Goal: Transaction & Acquisition: Purchase product/service

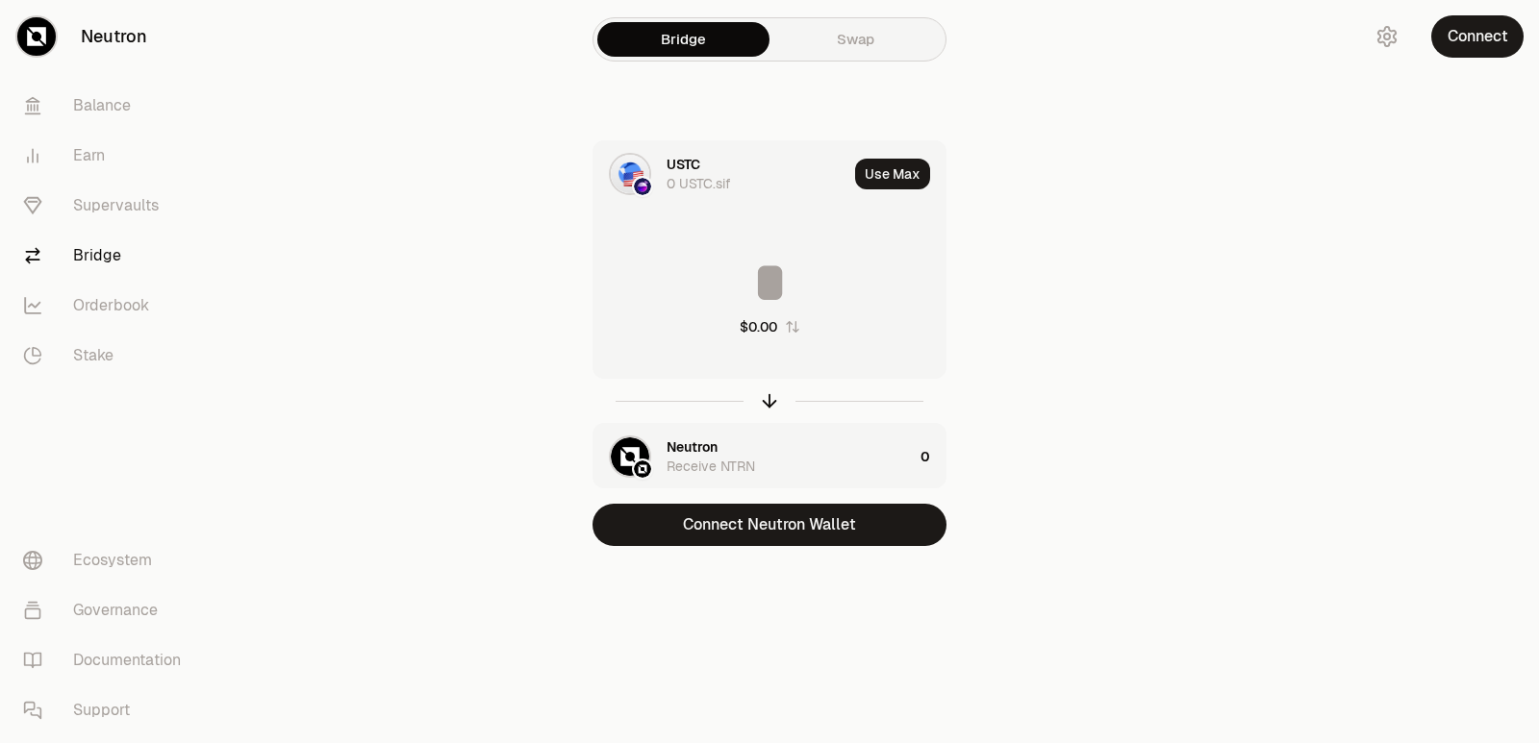
click at [724, 158] on div "USTC 0 USTC.sif" at bounding box center [756, 174] width 181 height 38
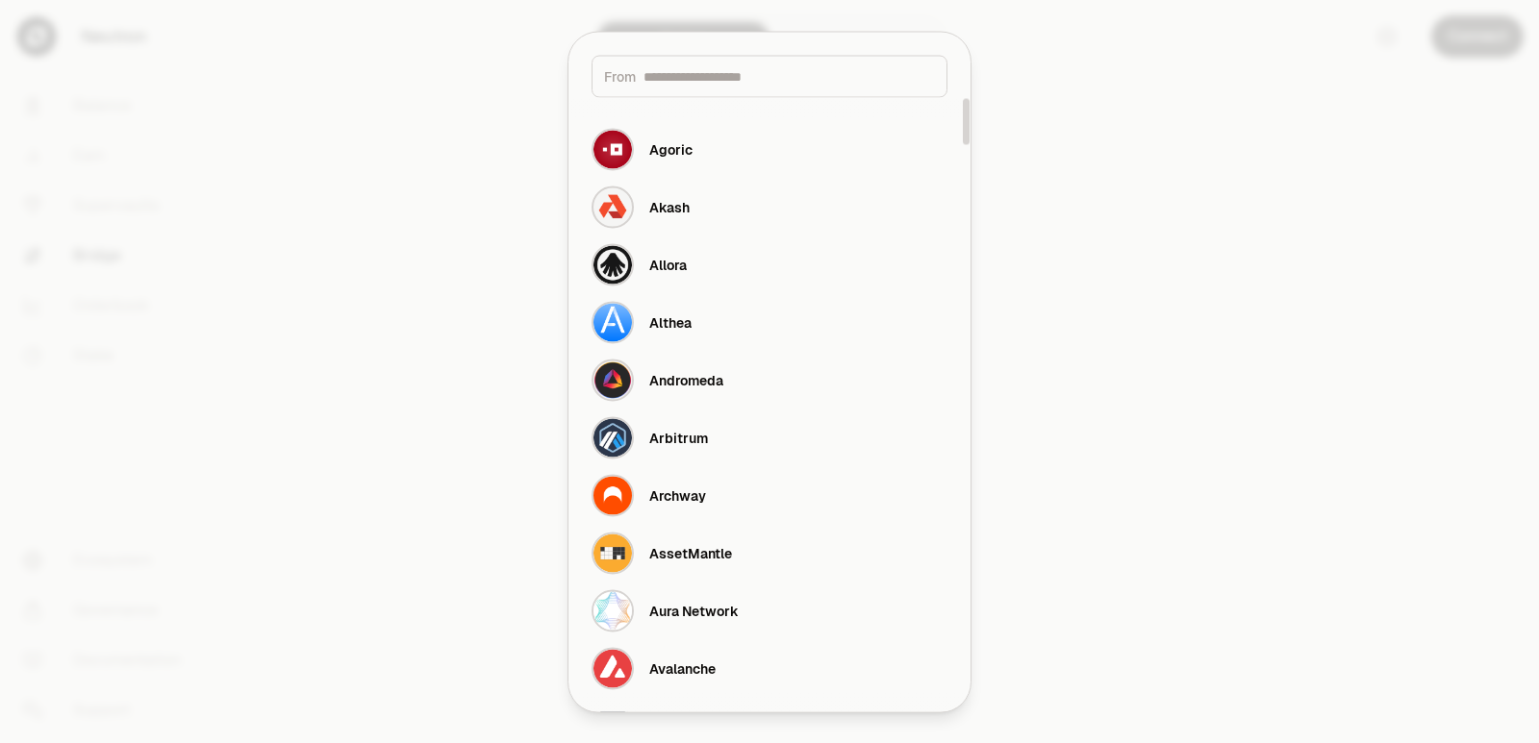
click at [726, 77] on input at bounding box center [788, 75] width 291 height 19
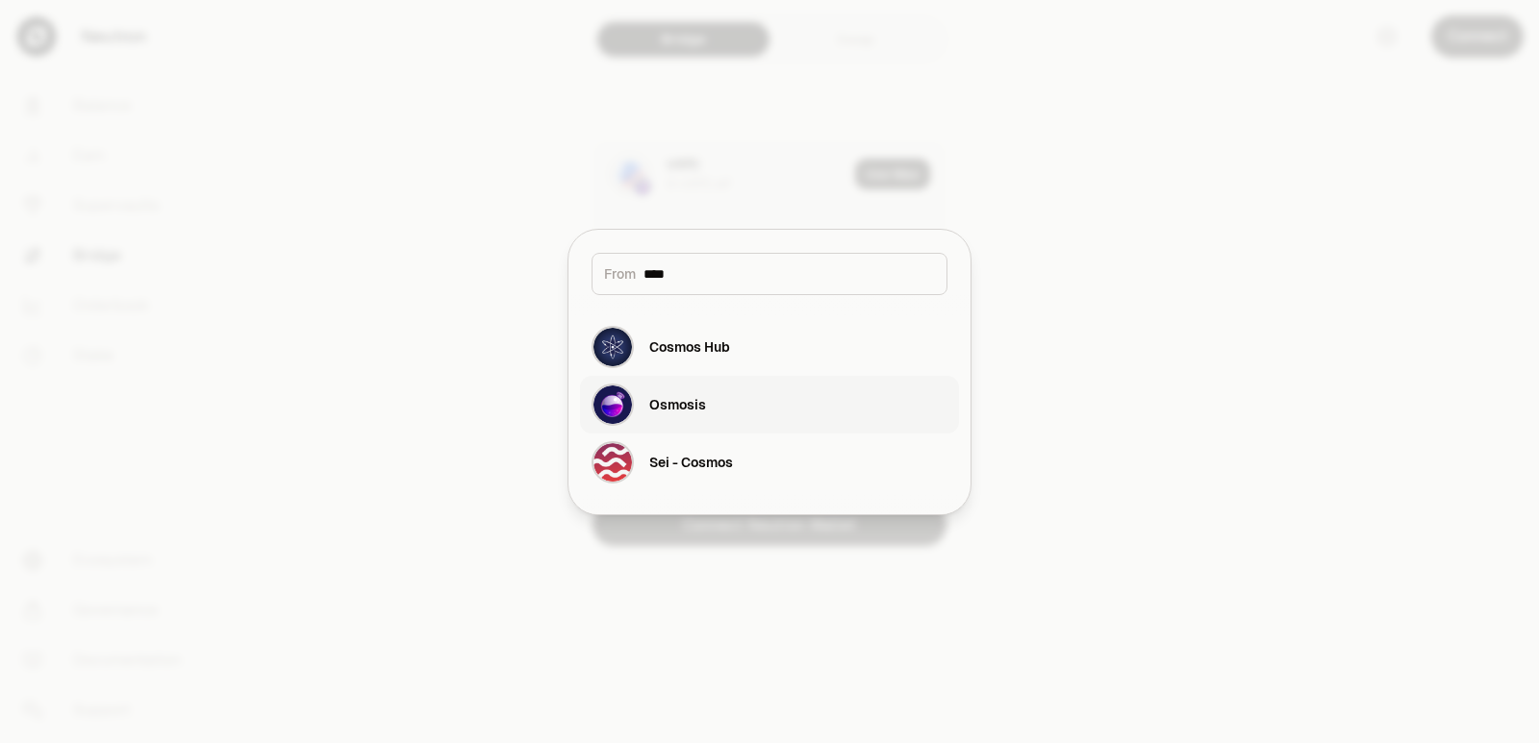
type input "****"
click at [751, 415] on button "Osmosis" at bounding box center [769, 405] width 379 height 58
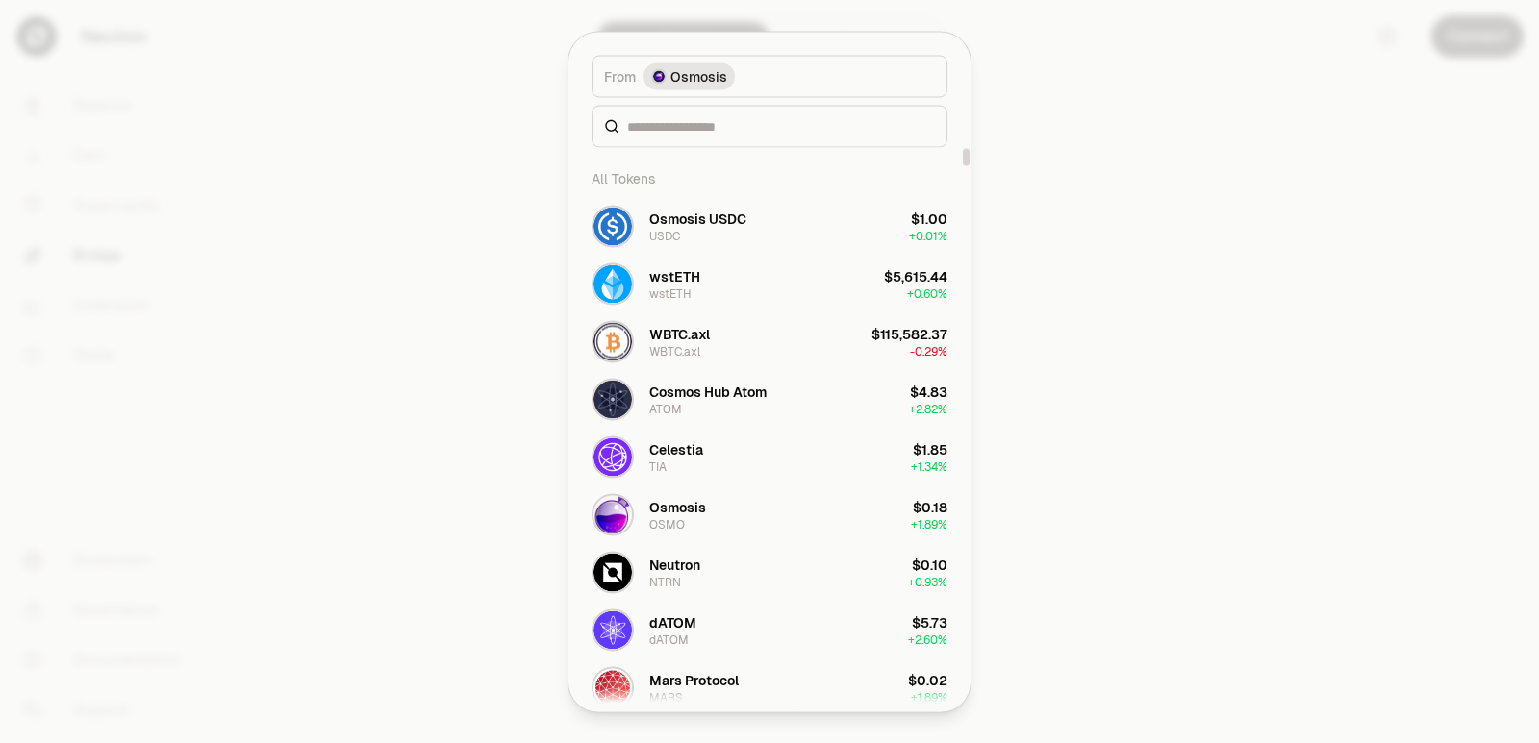
click at [698, 115] on div at bounding box center [769, 126] width 356 height 42
click at [689, 133] on input at bounding box center [781, 125] width 308 height 19
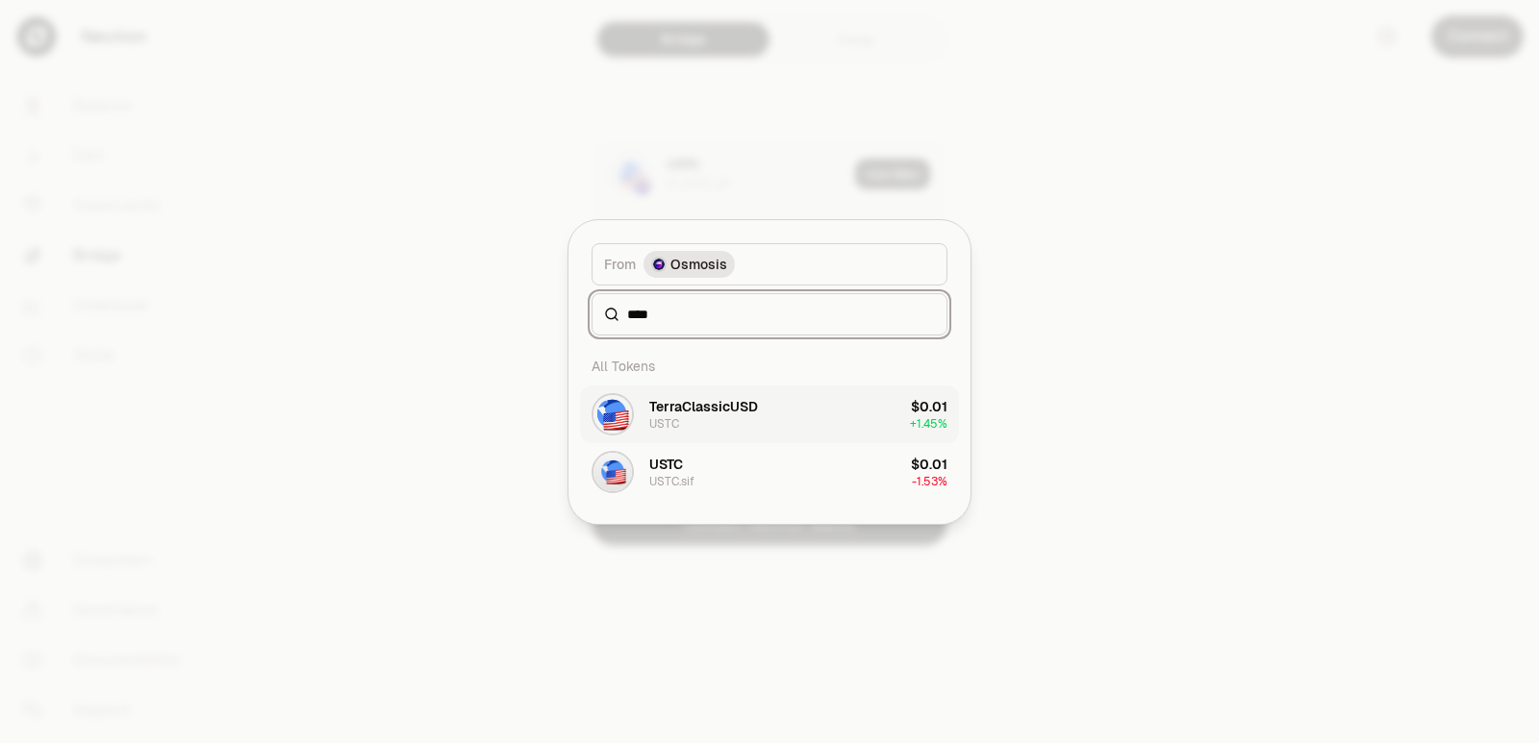
type input "****"
click at [721, 411] on div "TerraClassicUSD" at bounding box center [703, 406] width 109 height 19
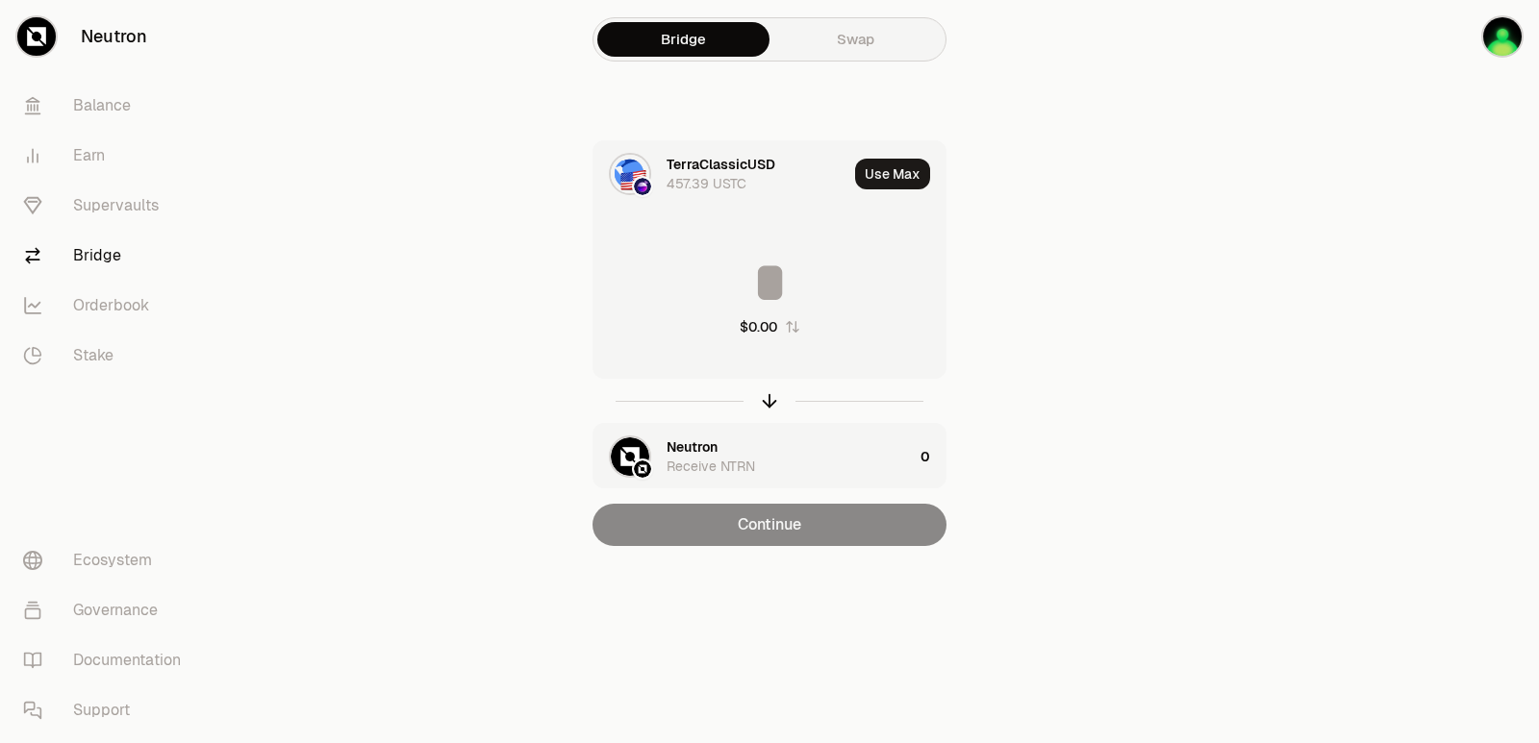
click at [733, 448] on div "Neutron Receive NTRN" at bounding box center [789, 457] width 246 height 38
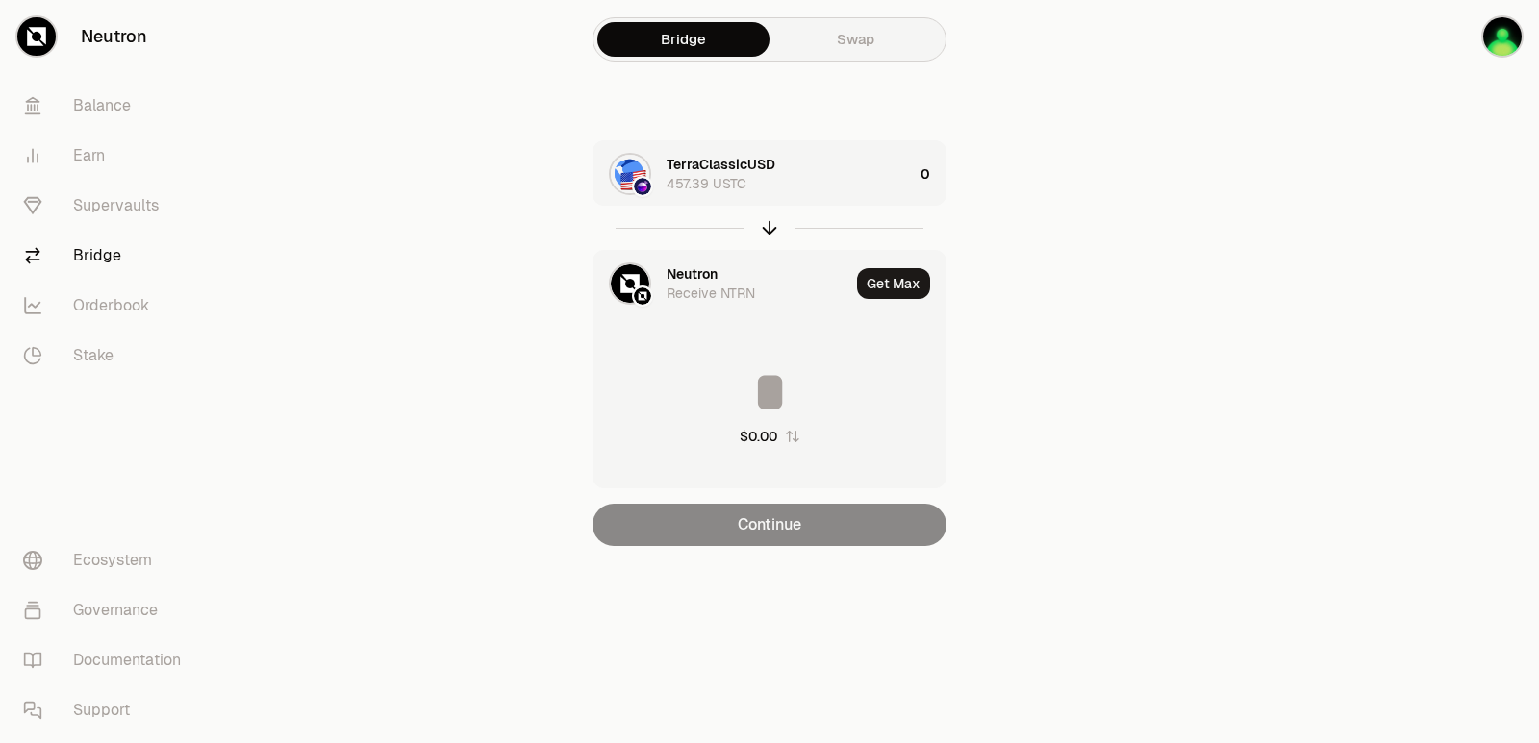
click at [691, 268] on div "Neutron" at bounding box center [691, 273] width 51 height 19
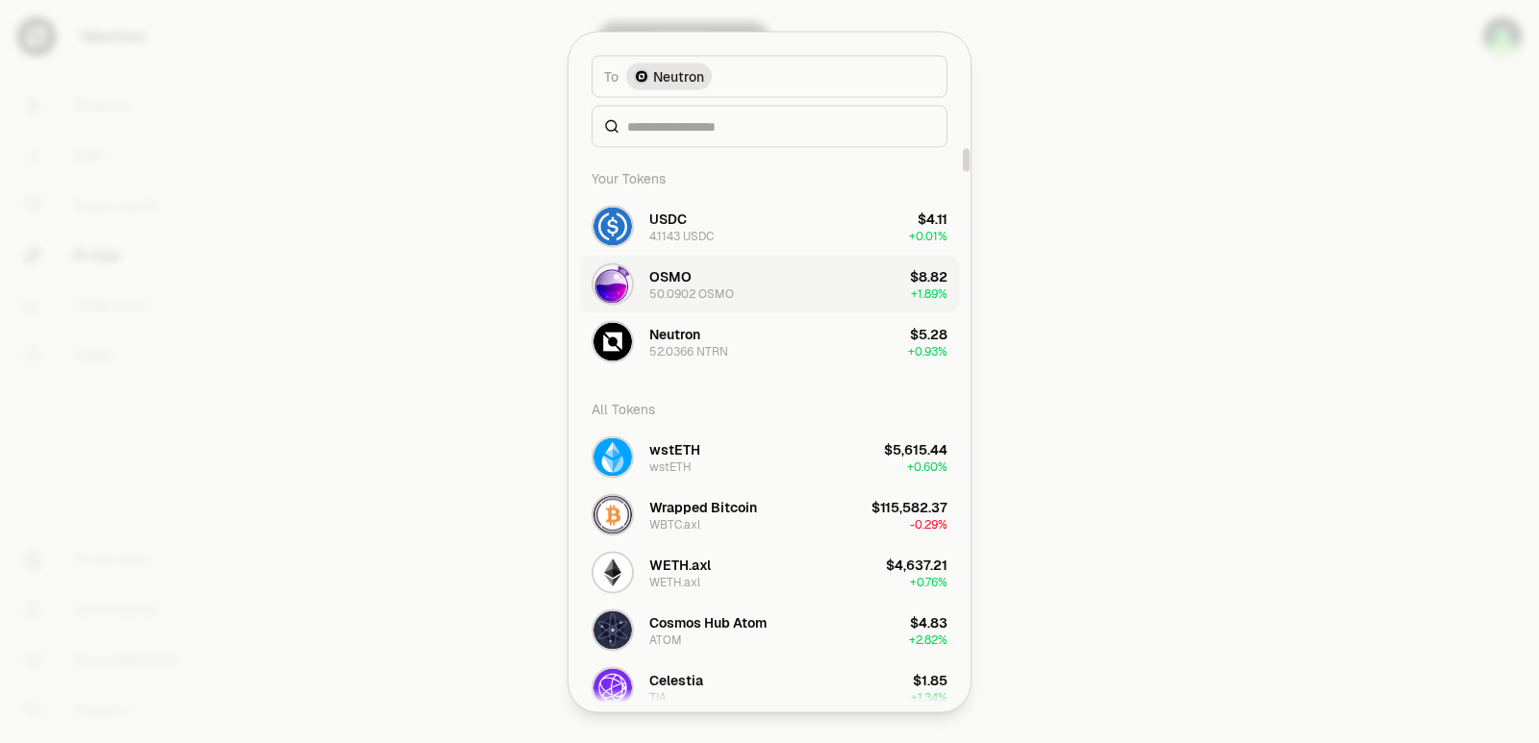
click at [711, 276] on div "OSMO 50.0902 OSMO" at bounding box center [691, 283] width 85 height 35
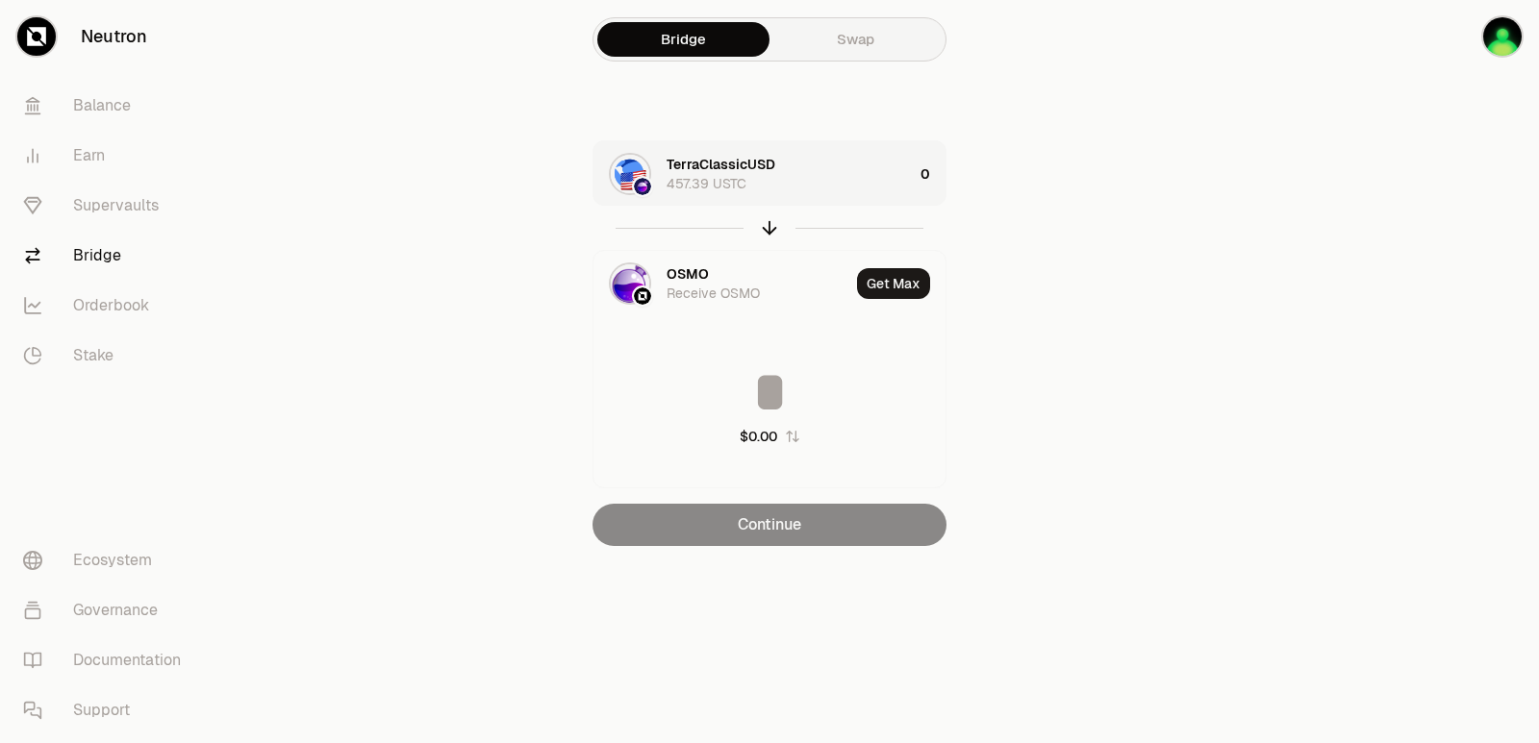
click at [881, 172] on div "TerraClassicUSD 457.39 USTC" at bounding box center [789, 174] width 246 height 38
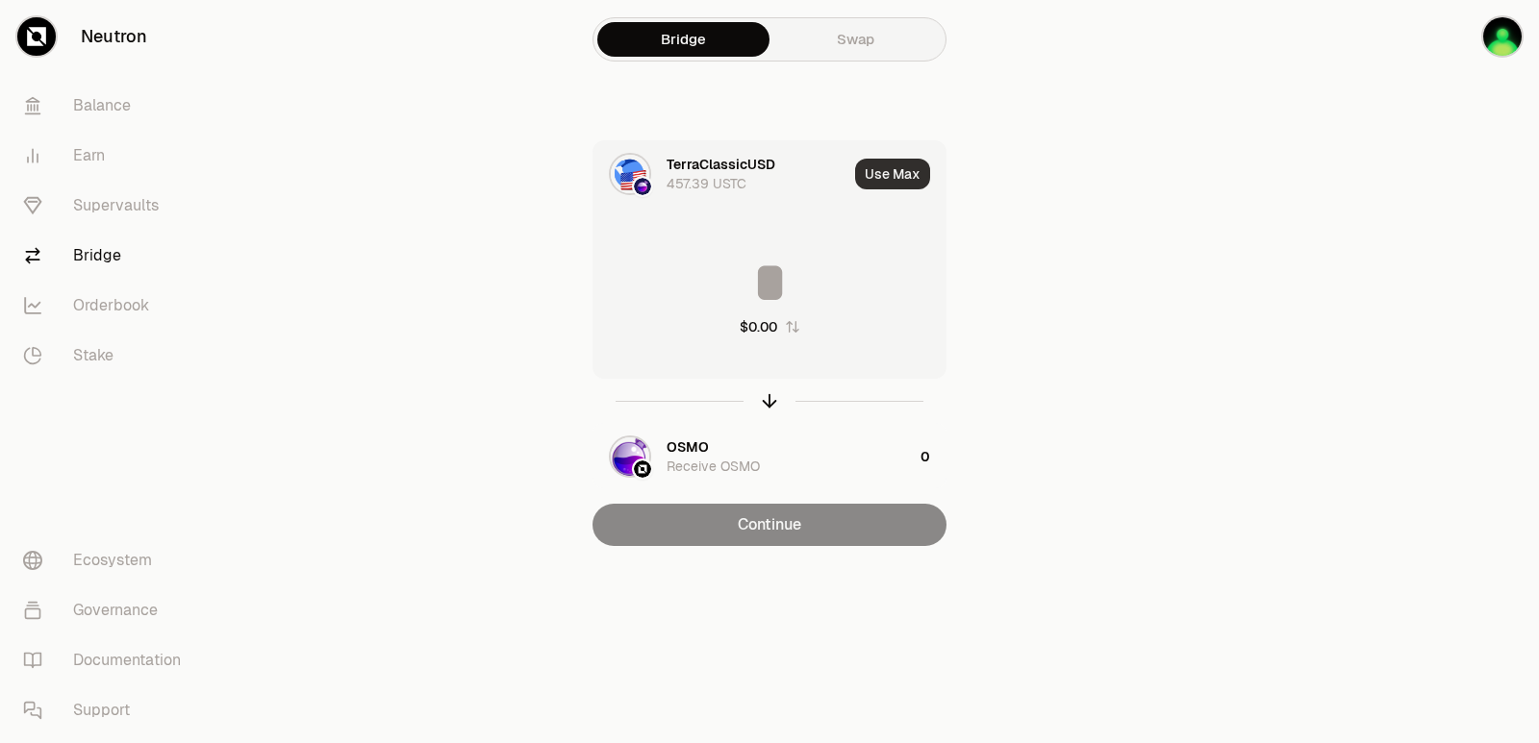
click at [899, 176] on button "Use Max" at bounding box center [892, 174] width 75 height 31
type input "******"
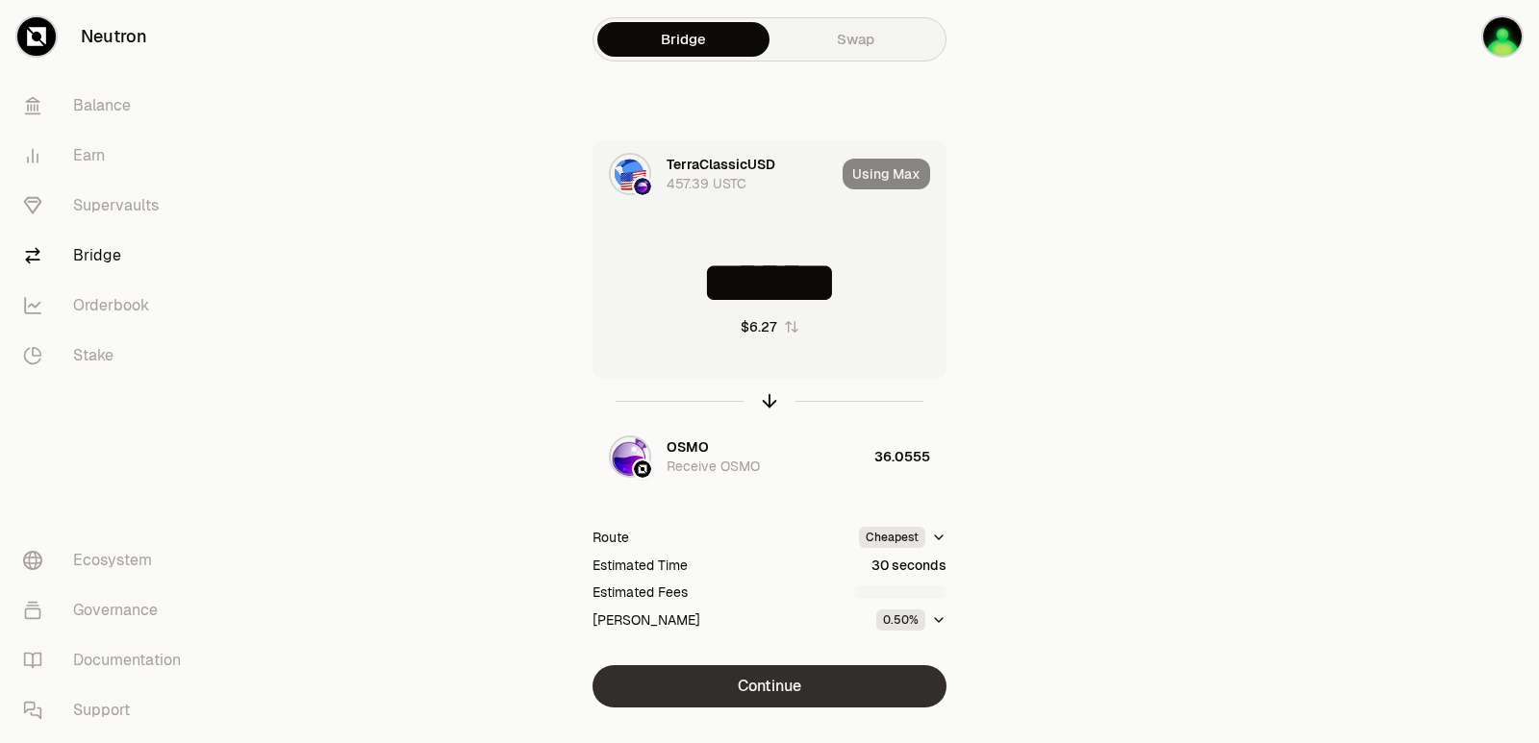
click at [760, 681] on button "Continue" at bounding box center [769, 686] width 354 height 42
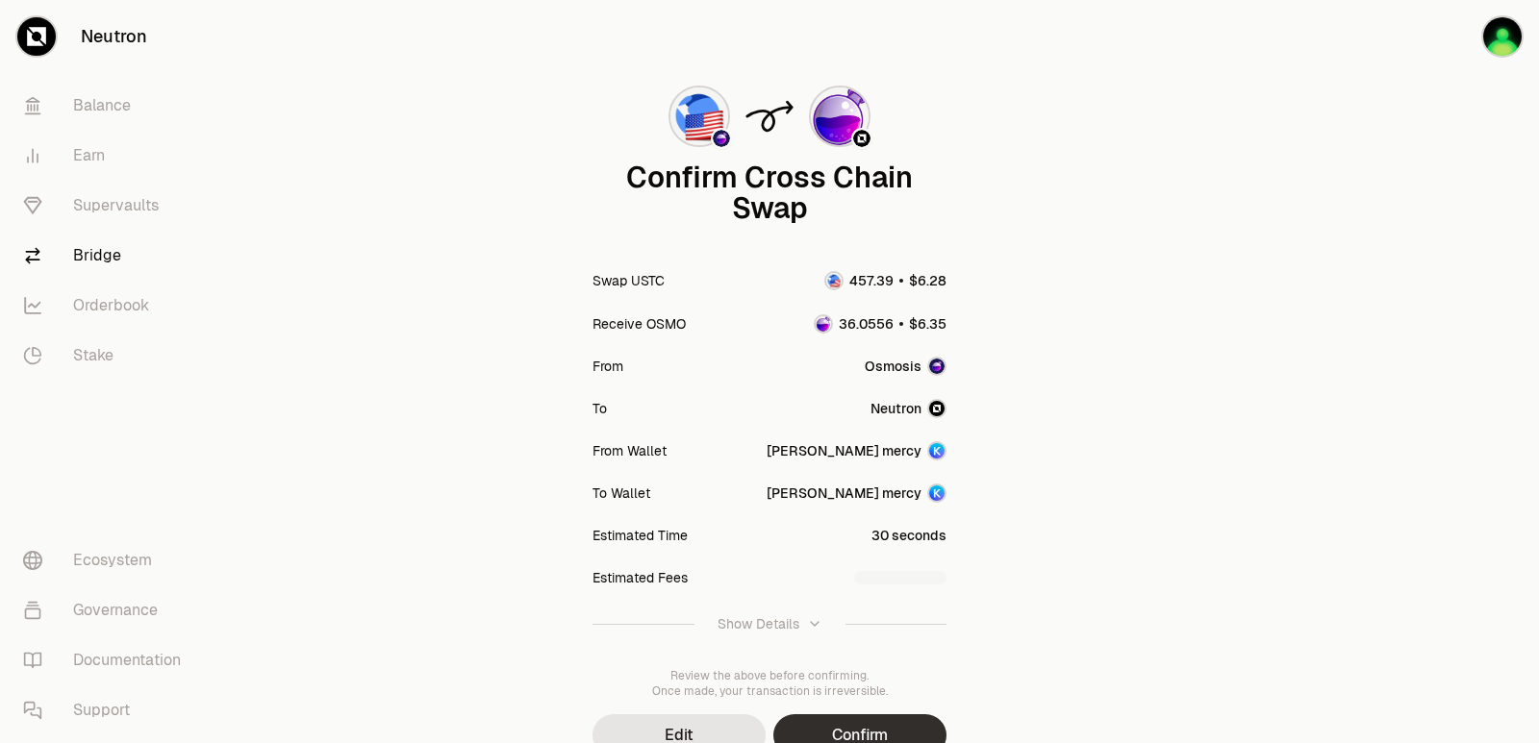
scroll to position [159, 0]
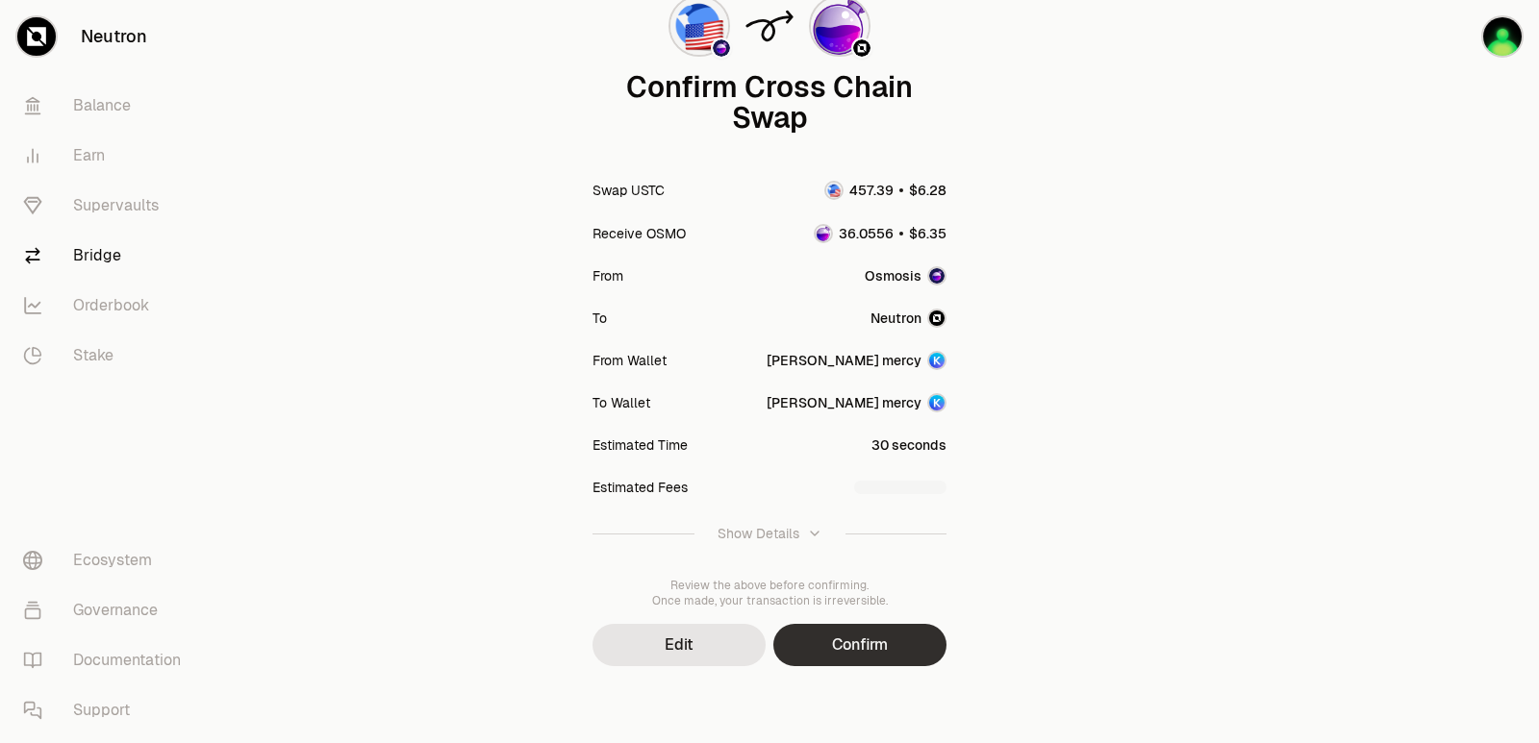
click at [835, 651] on button "Confirm" at bounding box center [859, 645] width 173 height 42
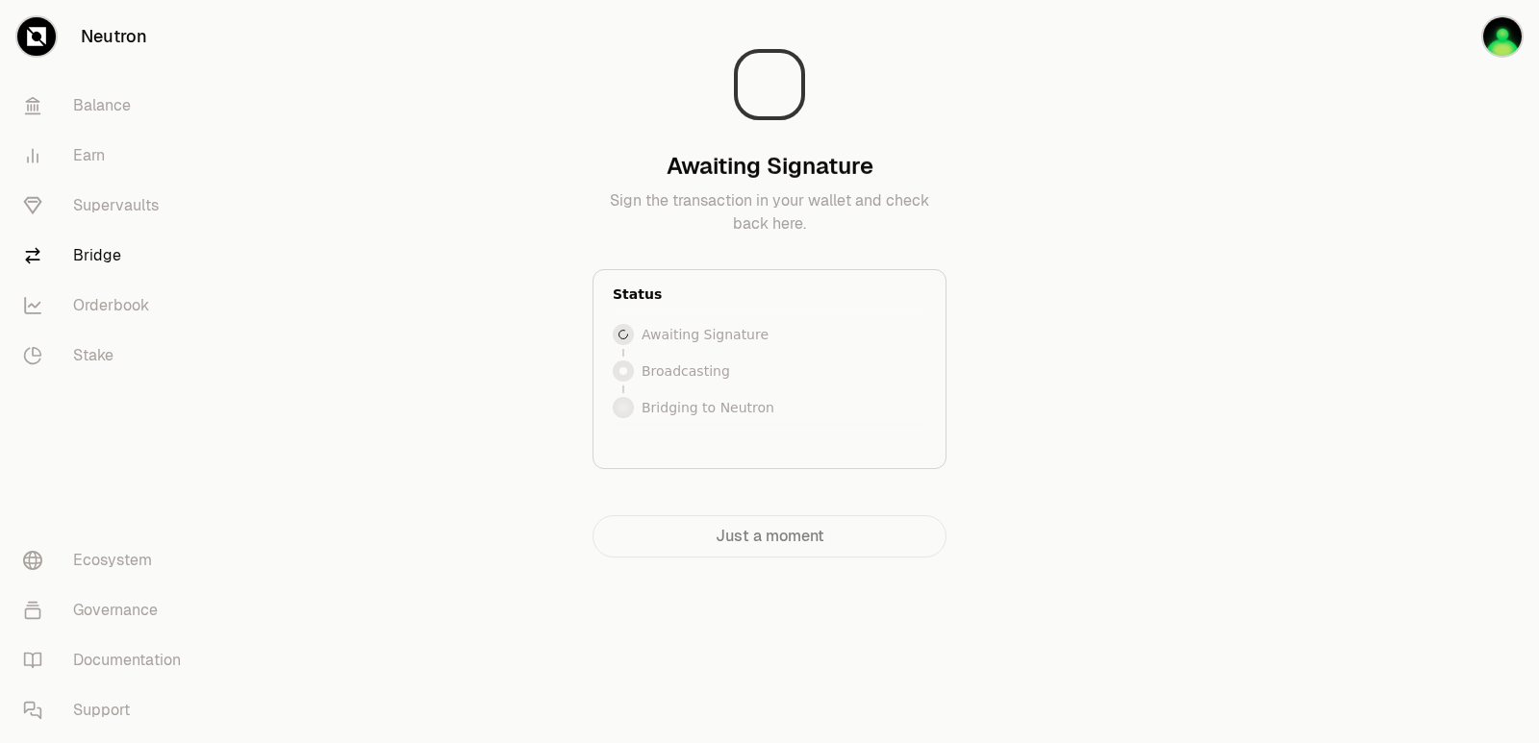
scroll to position [0, 0]
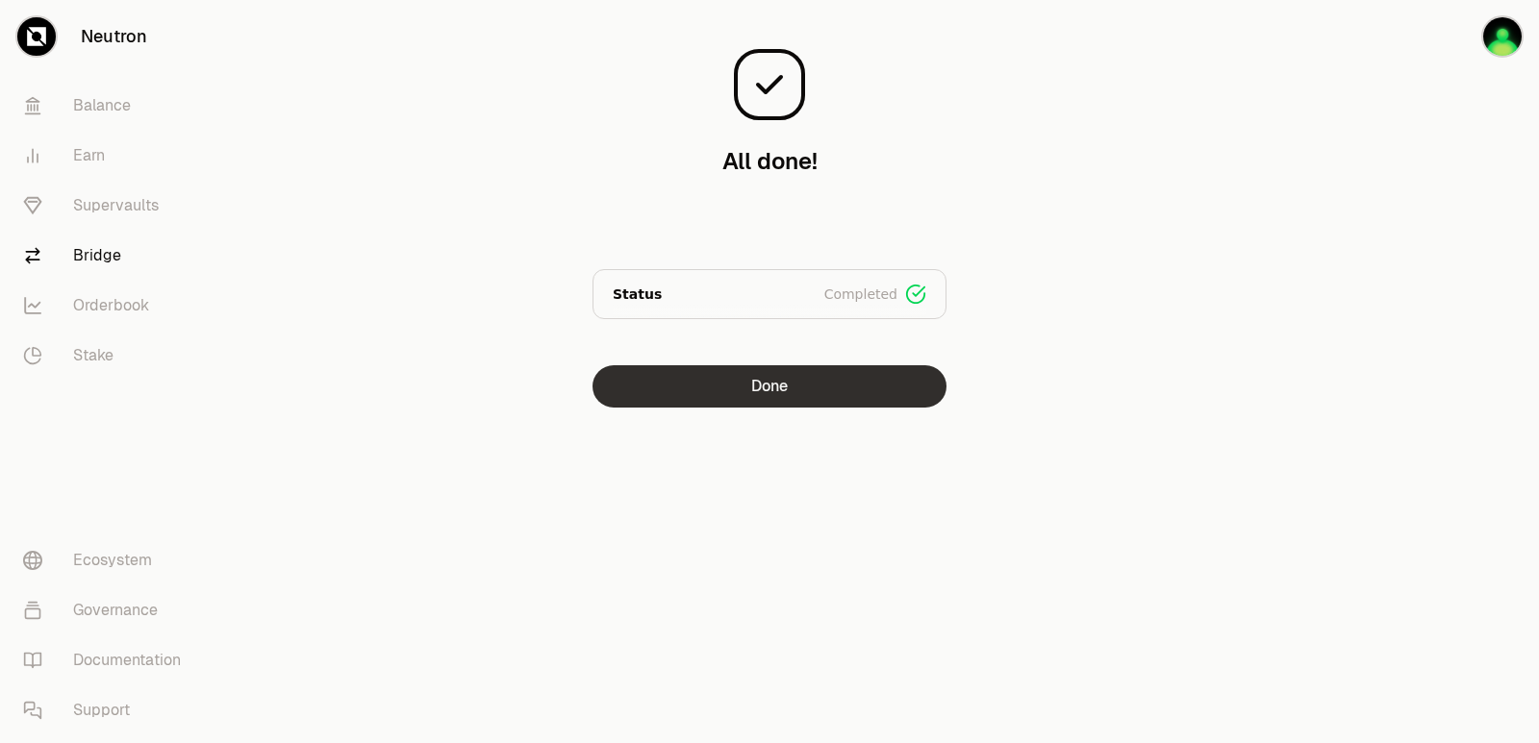
click at [745, 376] on button "Done" at bounding box center [769, 386] width 354 height 42
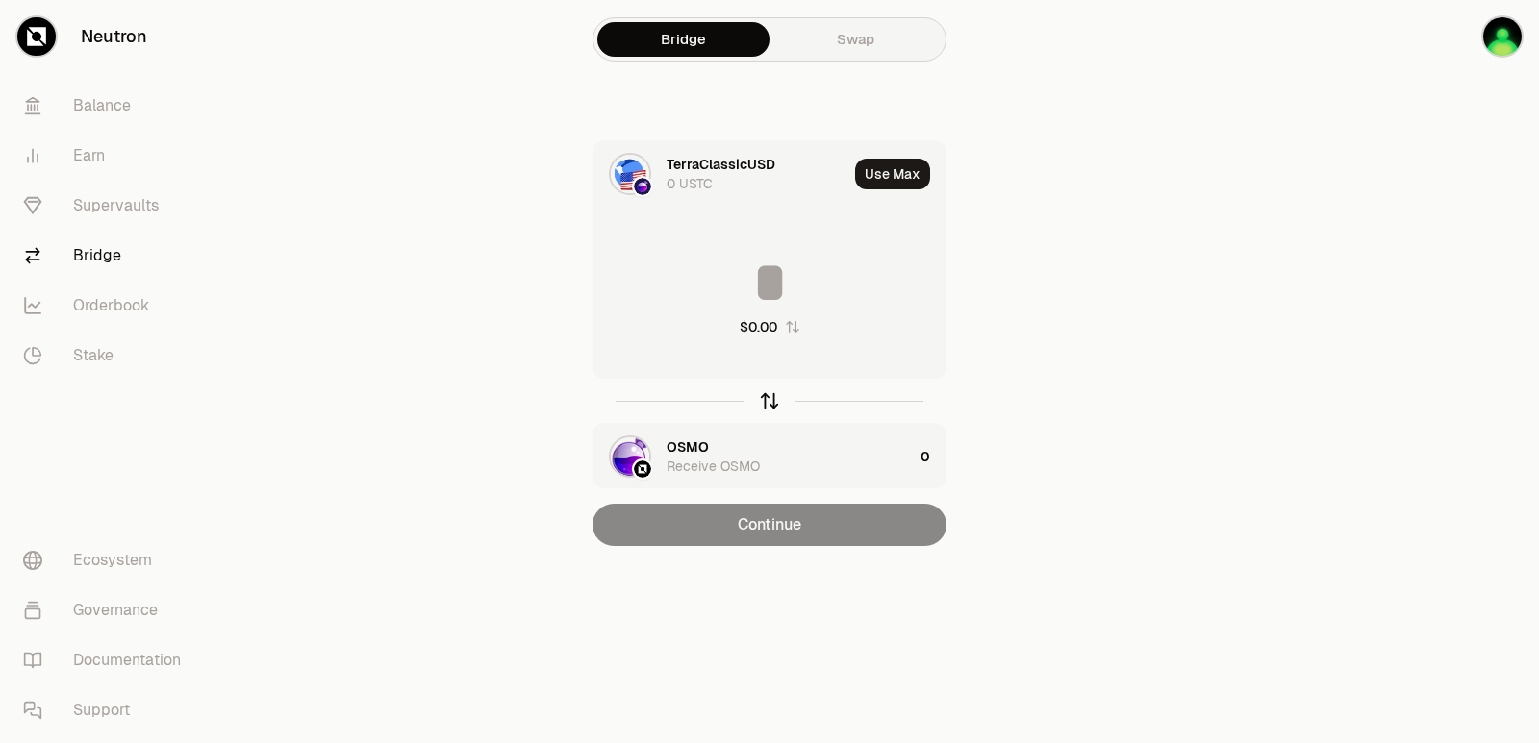
click at [763, 396] on icon "button" at bounding box center [769, 400] width 21 height 21
click at [763, 397] on icon "button" at bounding box center [769, 400] width 21 height 21
click at [773, 401] on icon "button" at bounding box center [769, 400] width 21 height 21
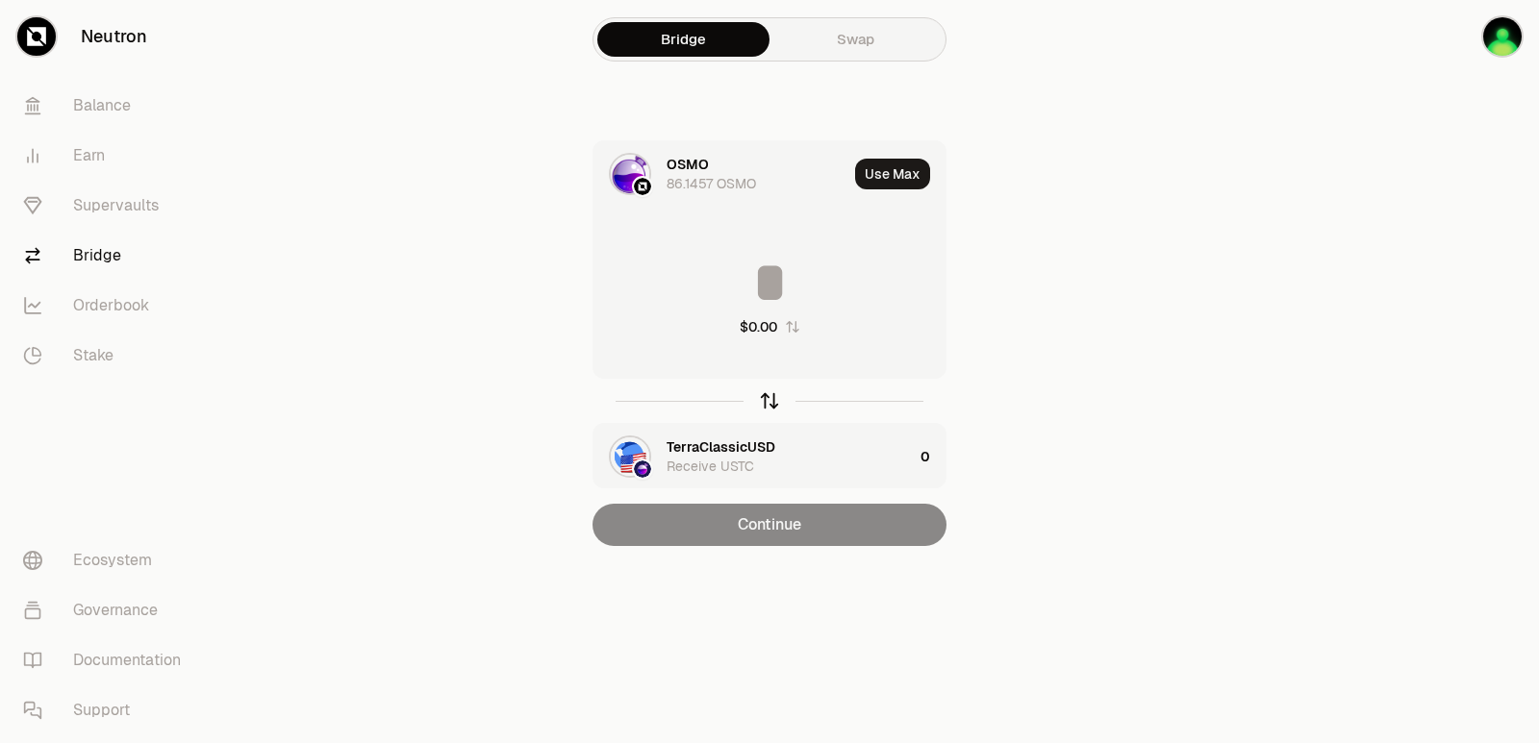
click at [773, 401] on icon "button" at bounding box center [769, 400] width 21 height 21
click at [727, 267] on input at bounding box center [769, 283] width 352 height 58
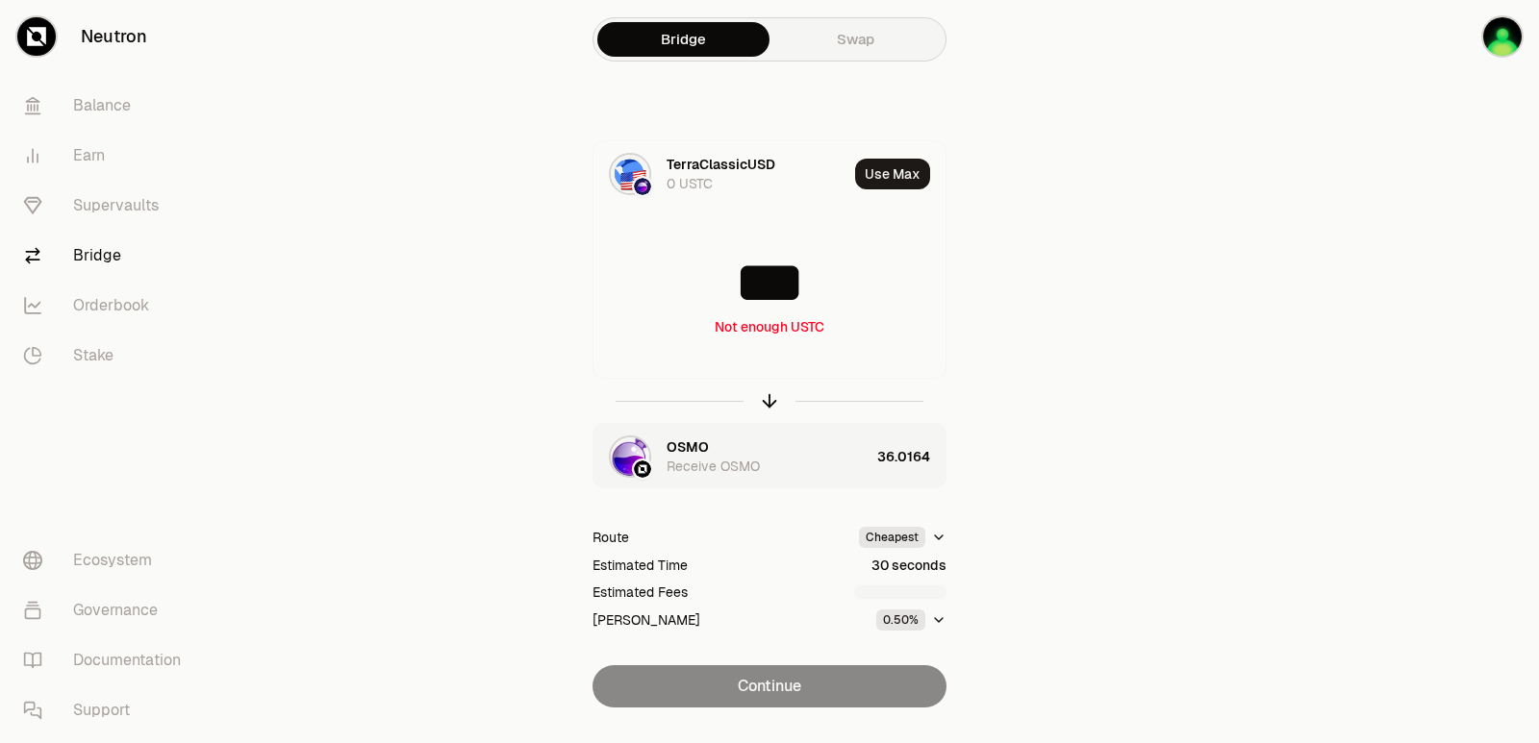
type input "***"
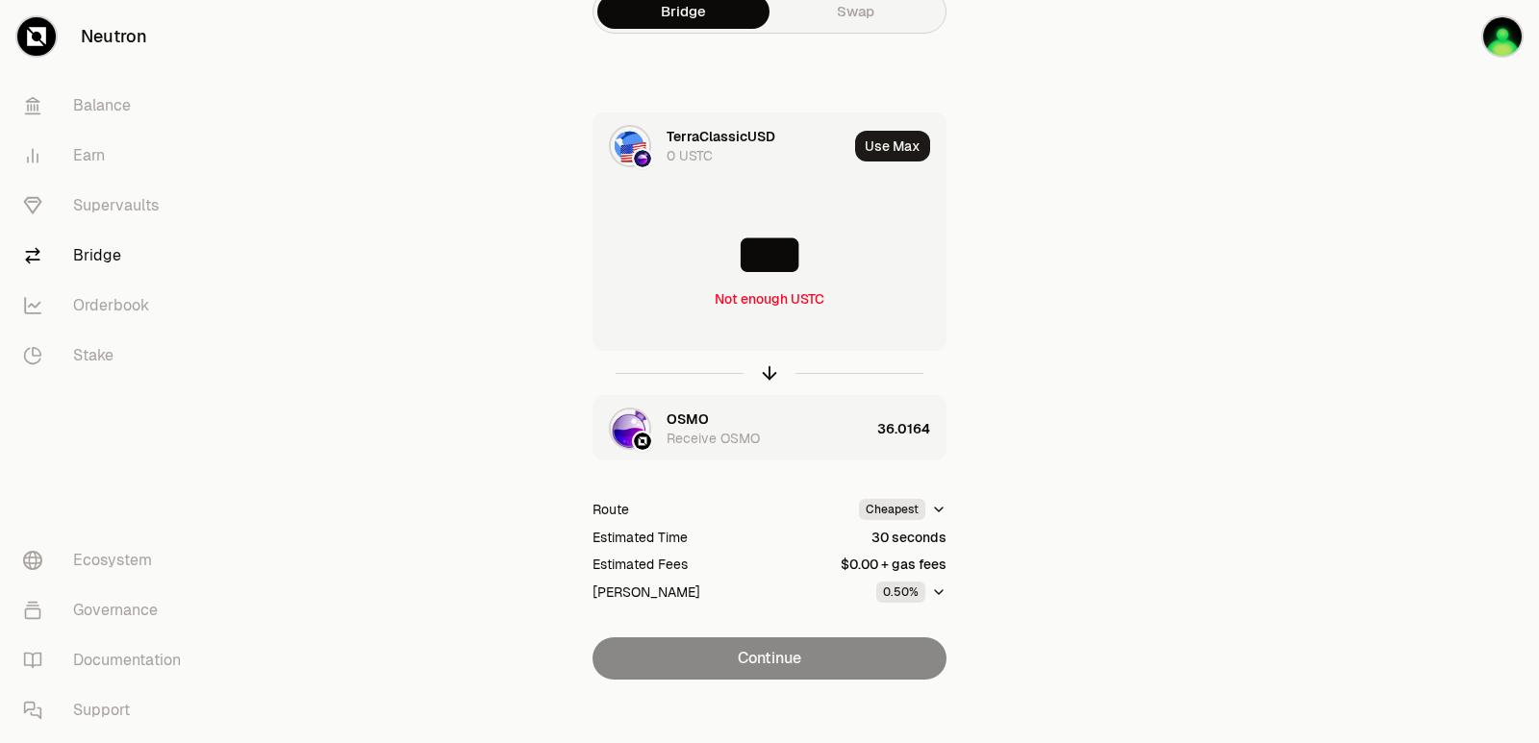
scroll to position [41, 0]
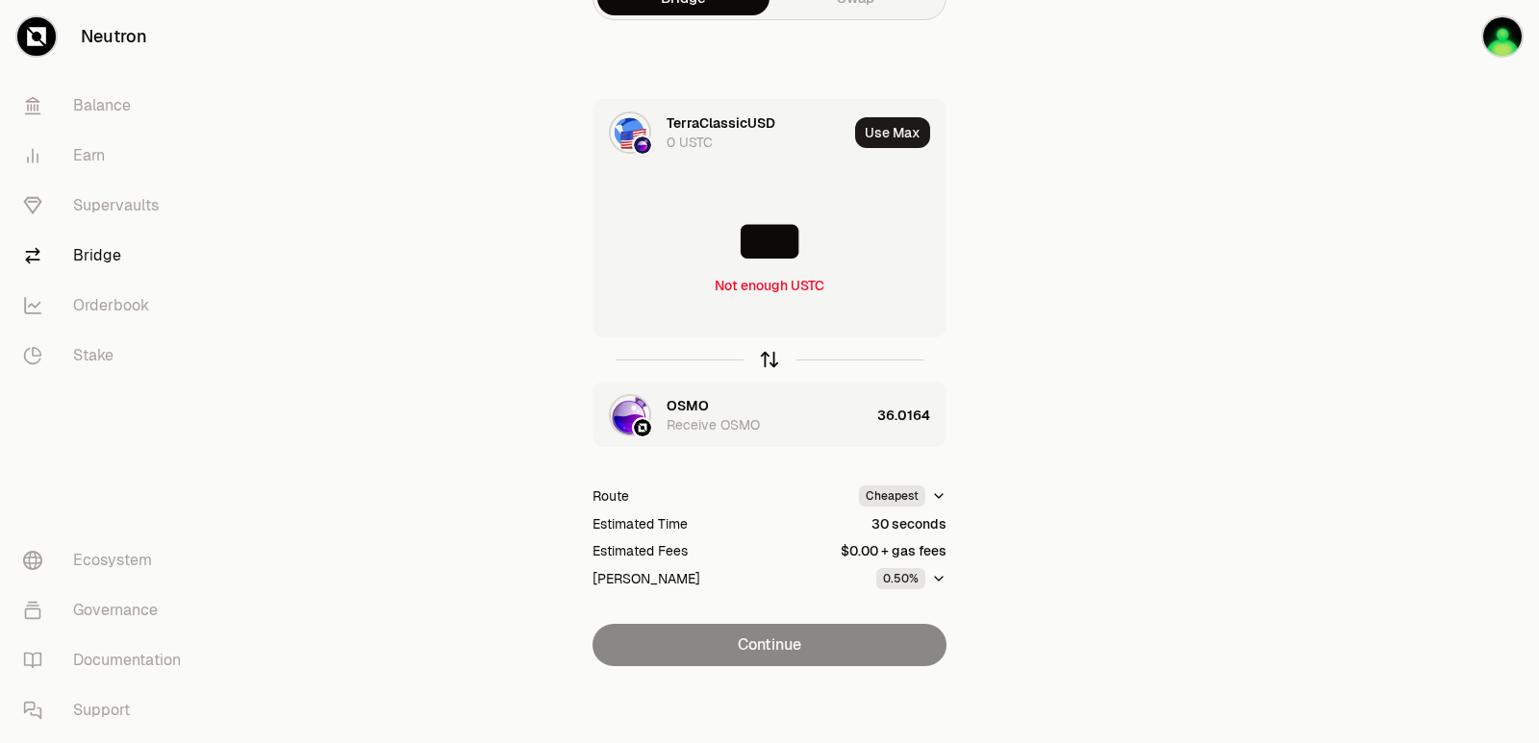
click at [764, 359] on icon "button" at bounding box center [769, 357] width 13 height 6
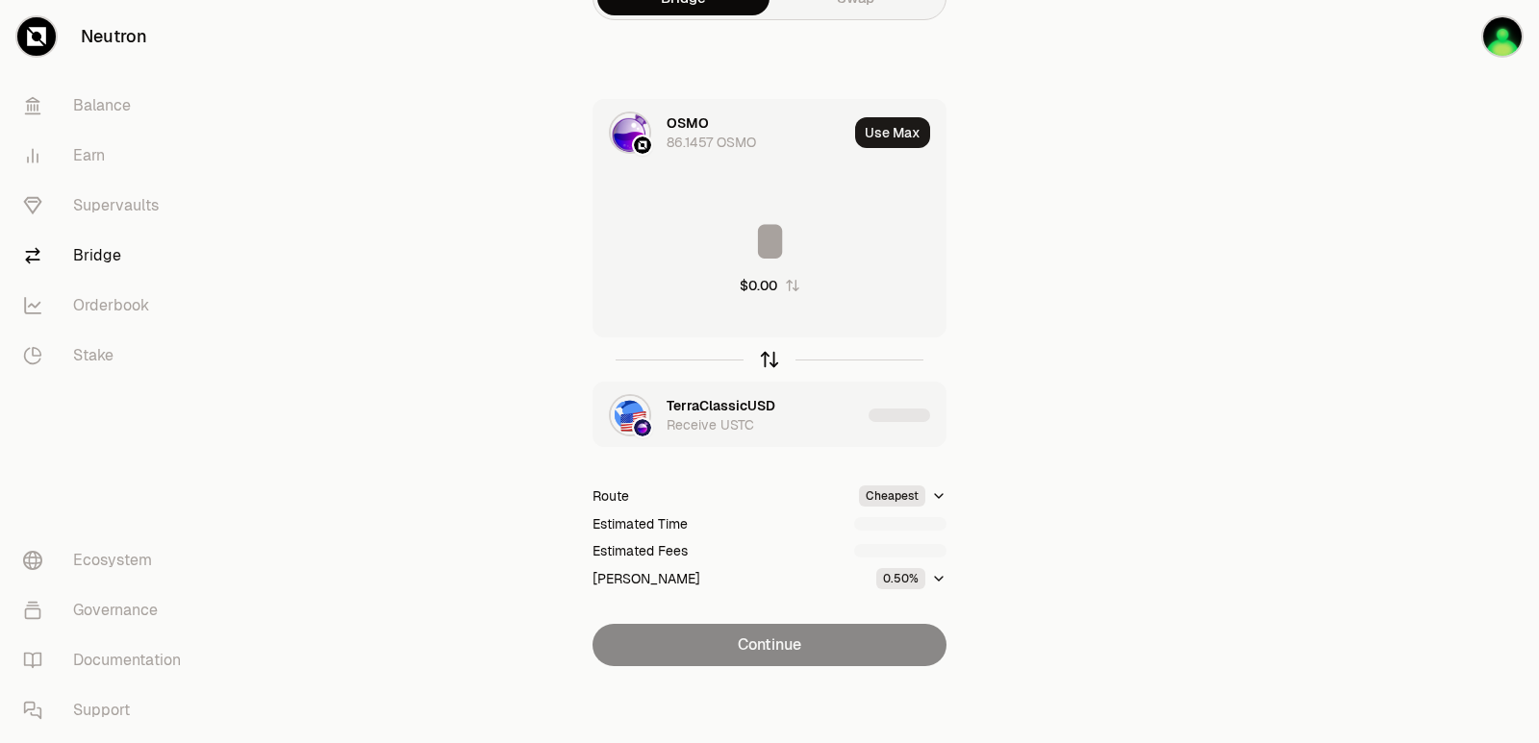
click at [764, 359] on icon "button" at bounding box center [769, 357] width 13 height 6
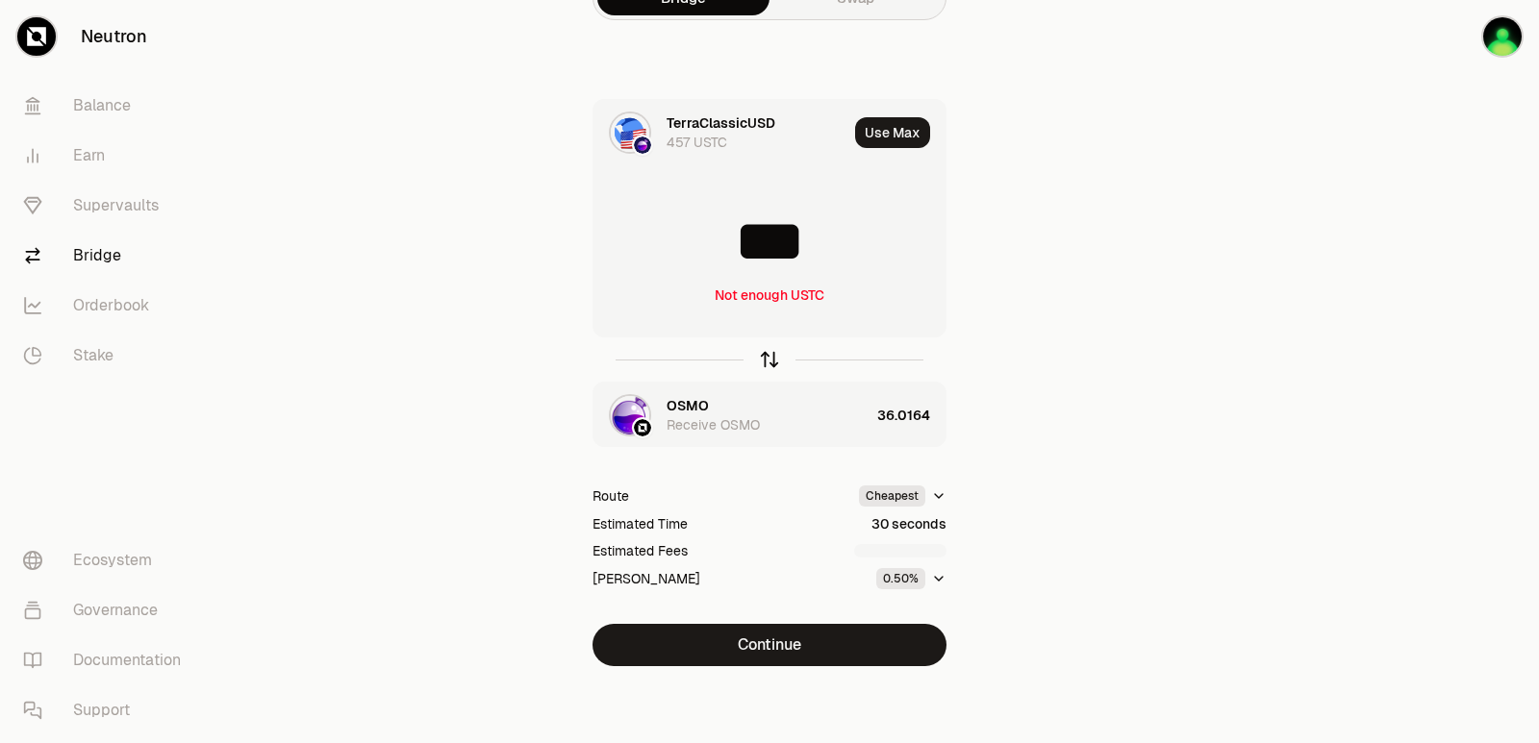
click at [764, 359] on icon "button" at bounding box center [769, 357] width 13 height 6
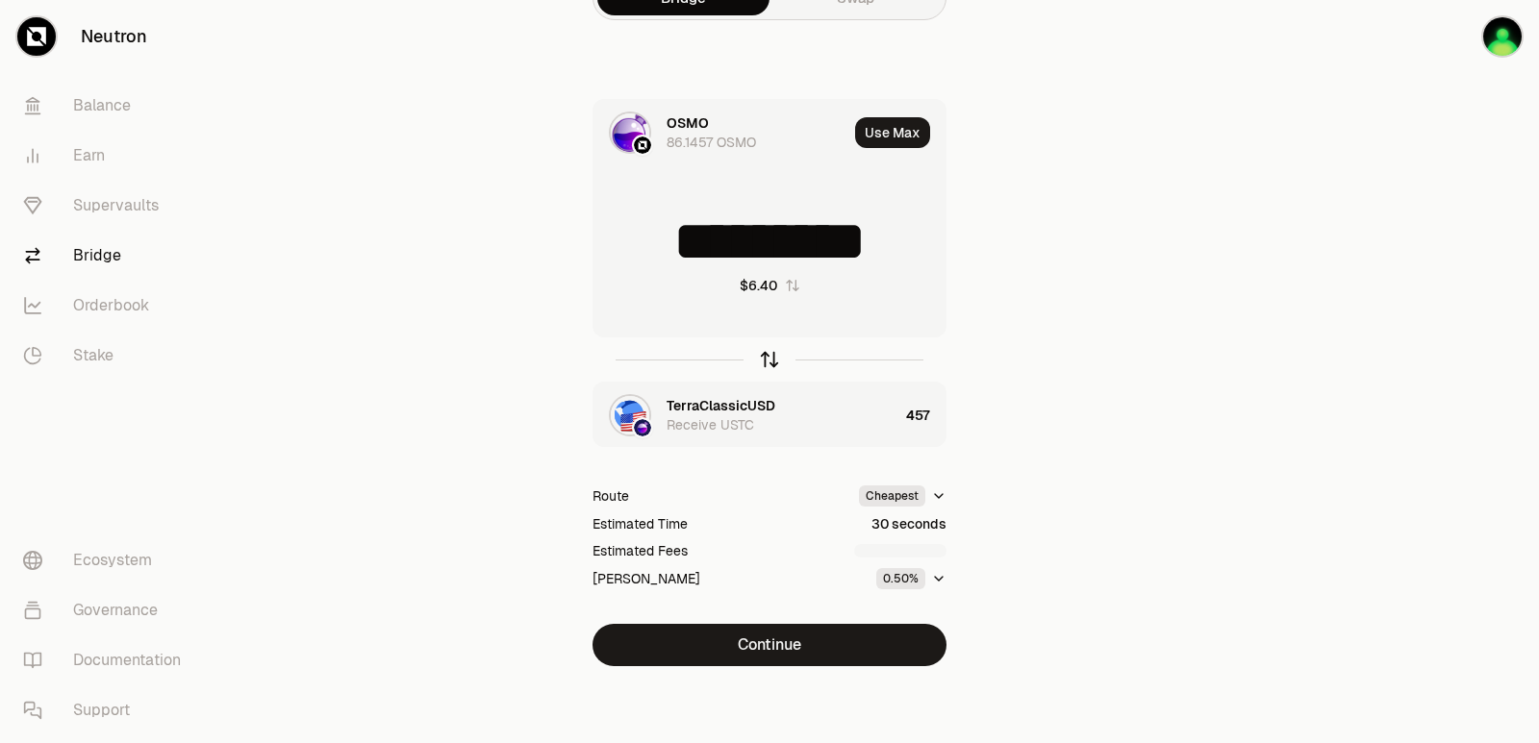
click at [764, 359] on icon "button" at bounding box center [769, 357] width 13 height 6
type input "***"
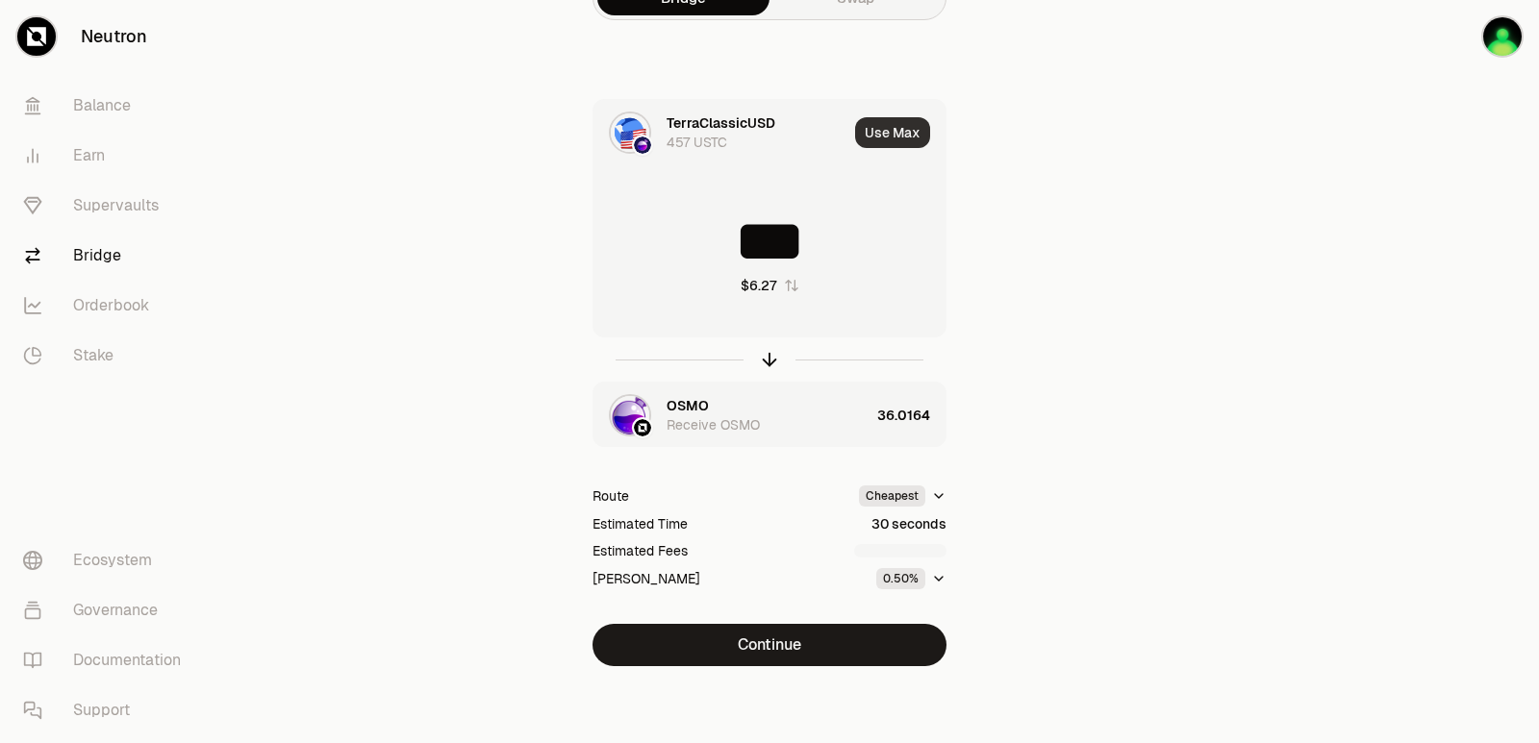
click at [888, 141] on button "Use Max" at bounding box center [892, 132] width 75 height 31
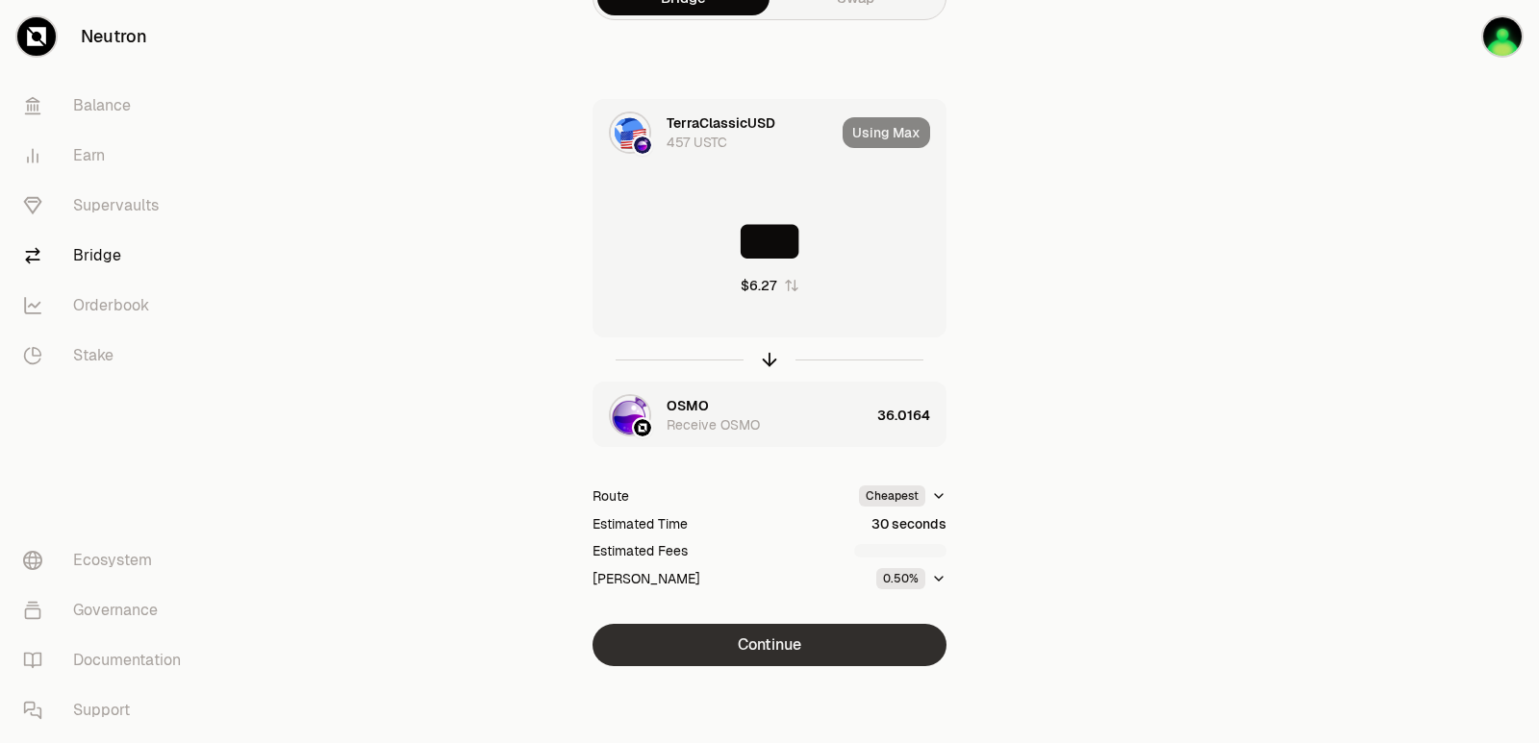
click at [775, 635] on button "Continue" at bounding box center [769, 645] width 354 height 42
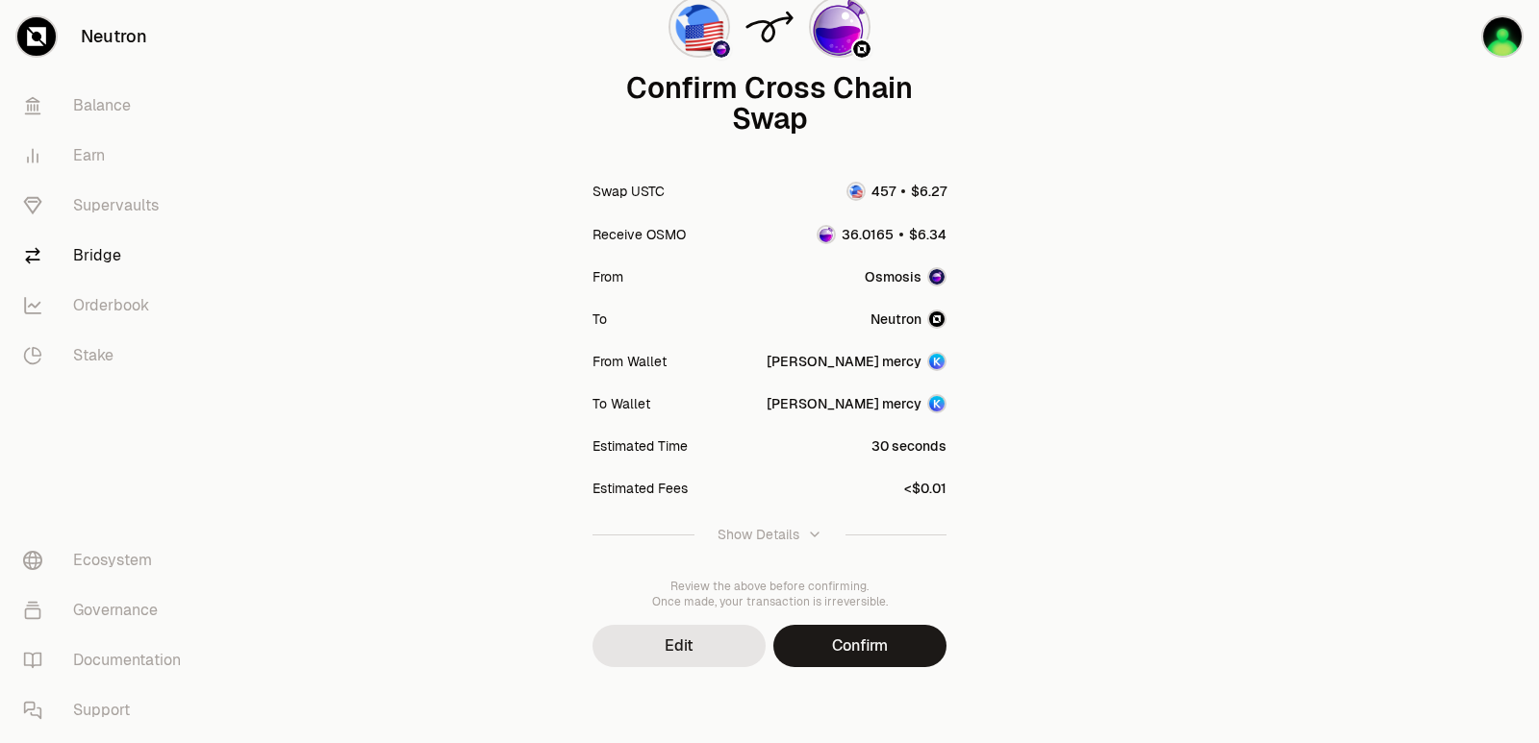
scroll to position [159, 0]
click at [856, 636] on button "Confirm" at bounding box center [859, 645] width 173 height 42
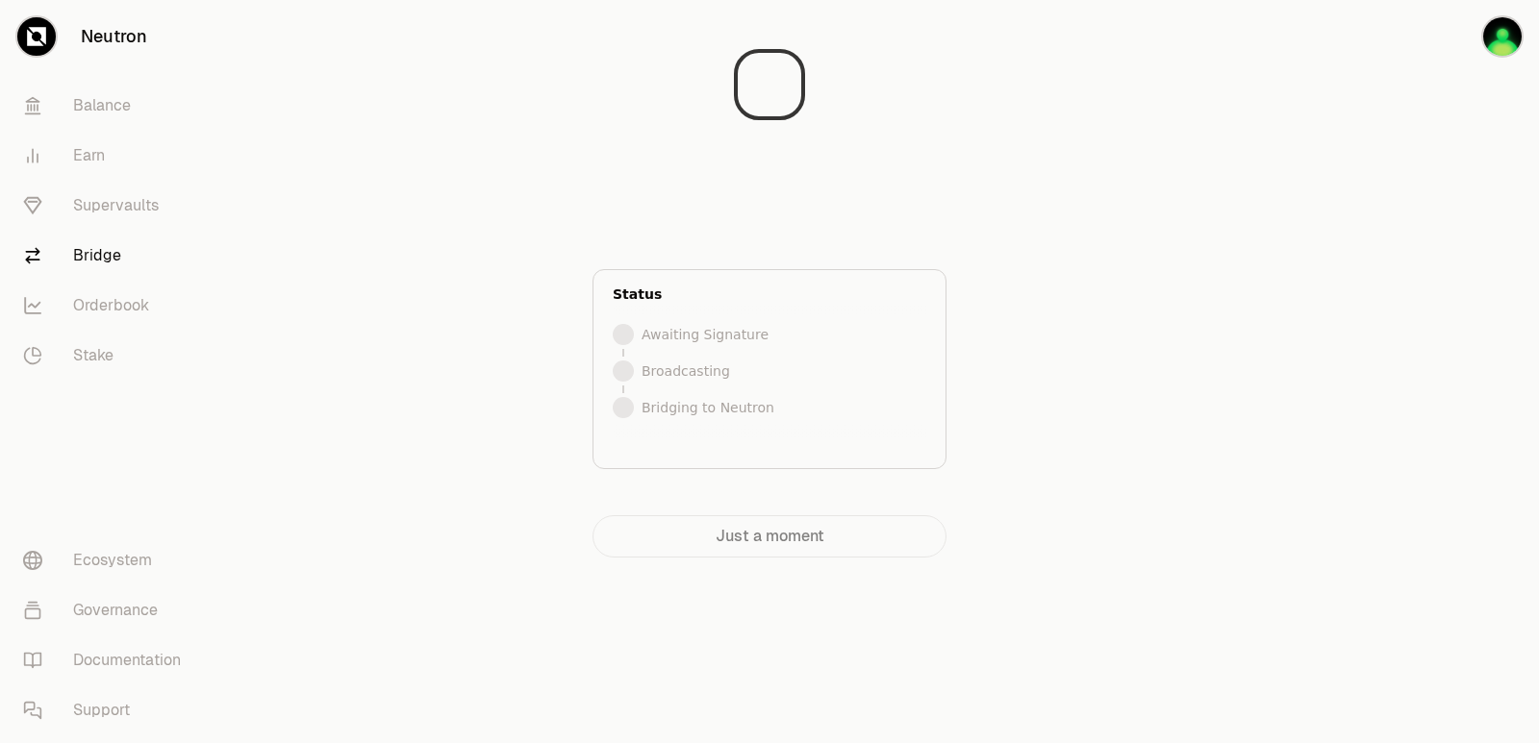
scroll to position [0, 0]
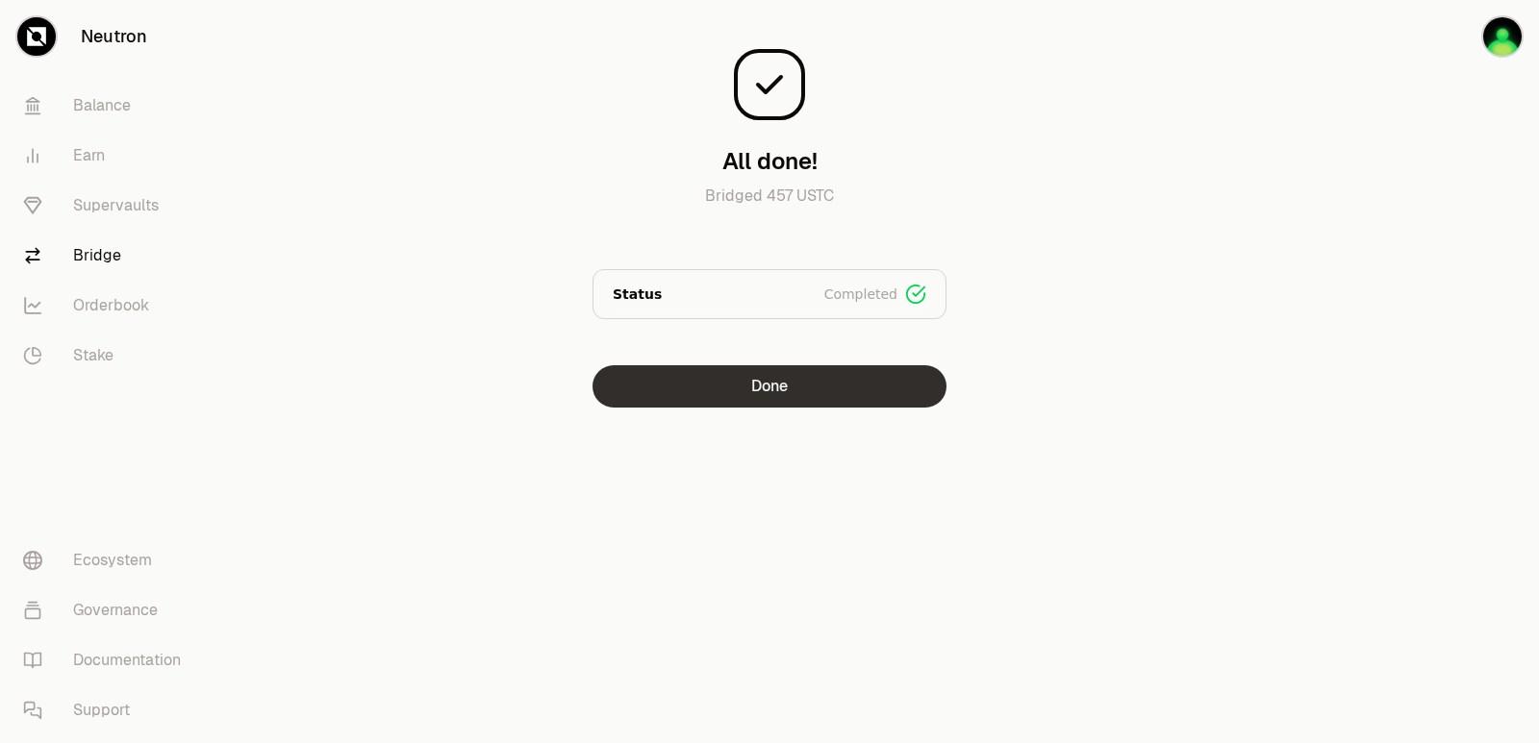
click at [862, 373] on button "Done" at bounding box center [769, 386] width 354 height 42
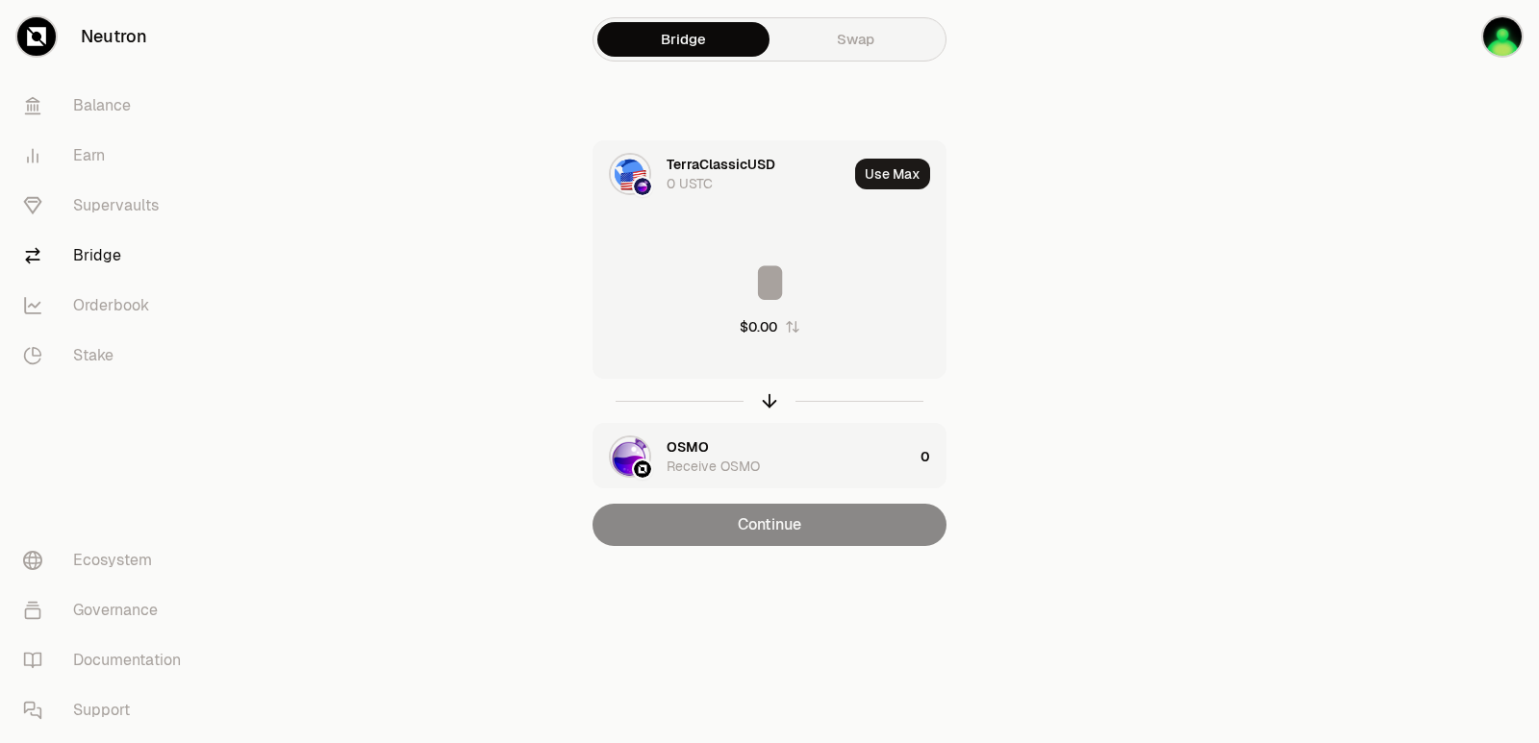
click at [1188, 148] on main "Bridge Swap TerraClassicUSD 0 USTC Use Max $0.00 OSMO Receive OSMO 0 Continue" at bounding box center [876, 311] width 1323 height 623
